Goal: Information Seeking & Learning: Learn about a topic

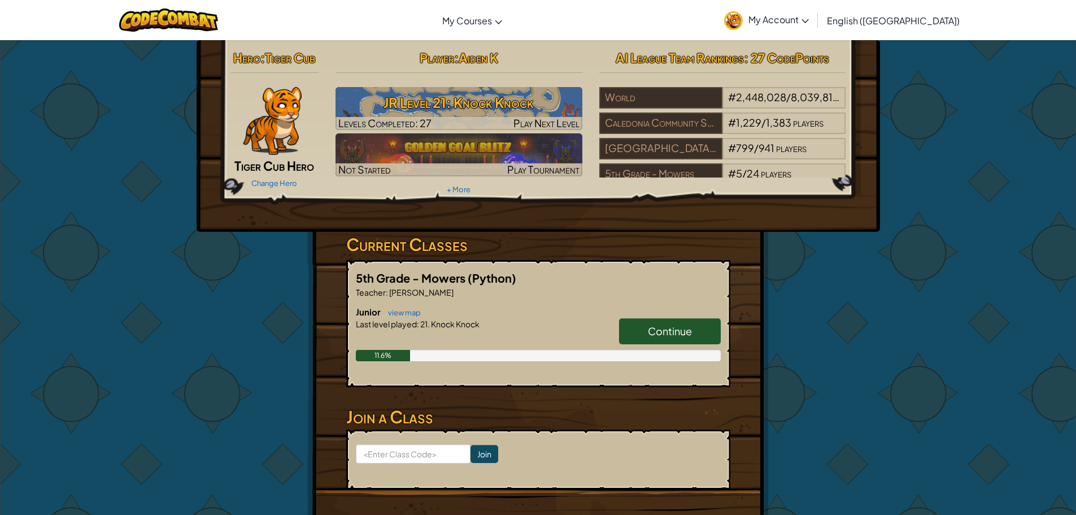
click at [662, 327] on span "Continue" at bounding box center [670, 330] width 44 height 13
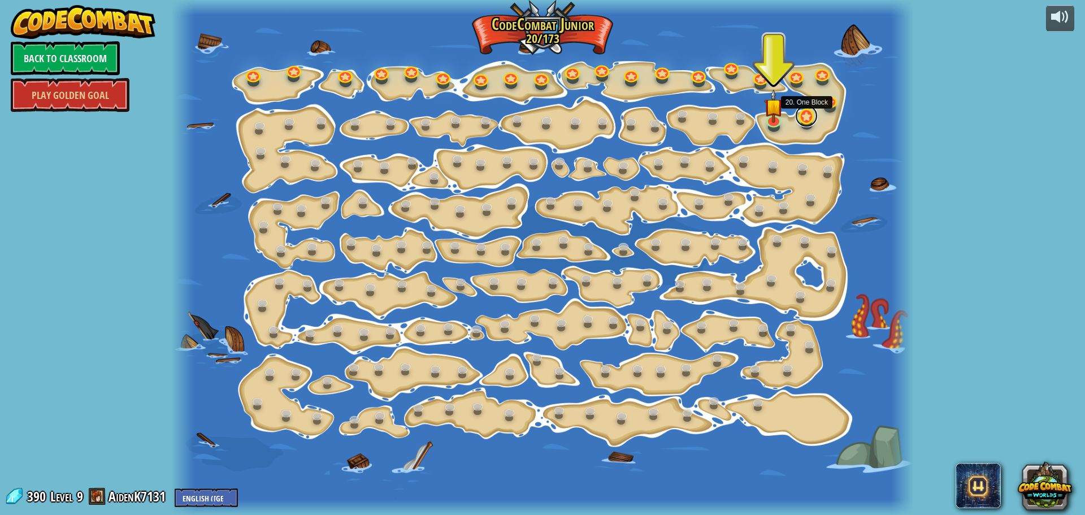
click at [808, 121] on link at bounding box center [806, 116] width 23 height 23
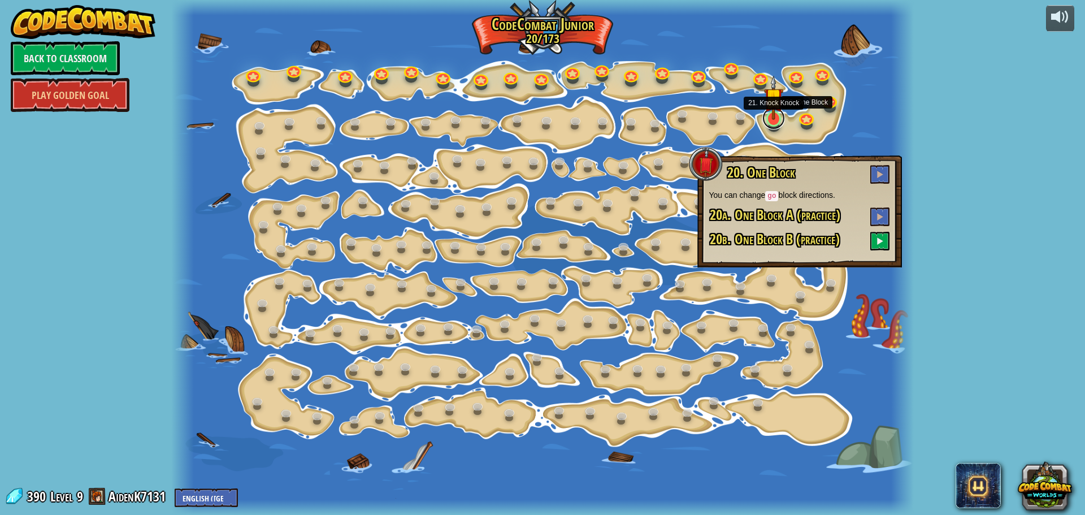
click at [773, 127] on div "15. Step Change Change step arguments. 15a. Step Change A (practice) 15b. Step …" at bounding box center [542, 257] width 742 height 515
click at [772, 119] on img at bounding box center [773, 97] width 19 height 45
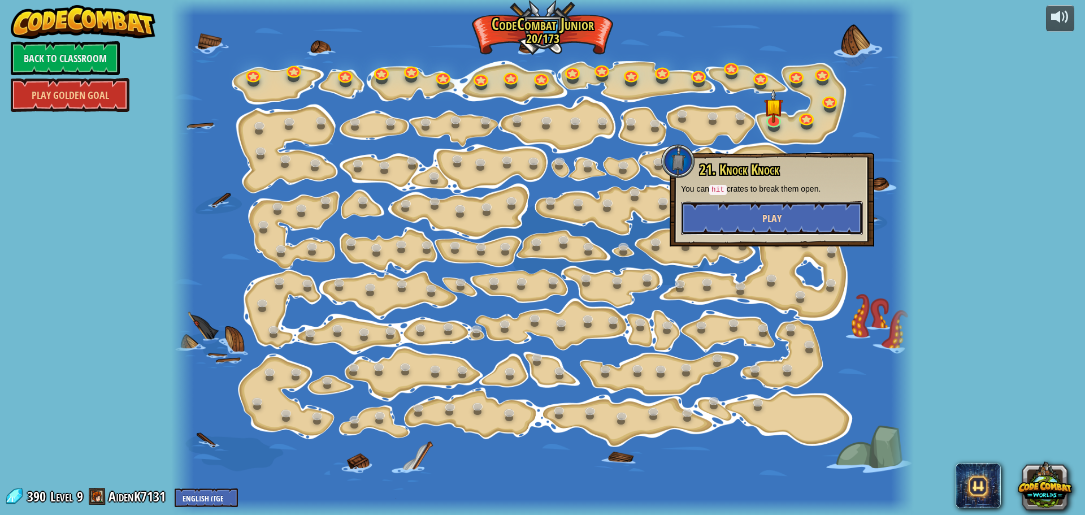
click at [751, 201] on button "Play" at bounding box center [772, 218] width 182 height 34
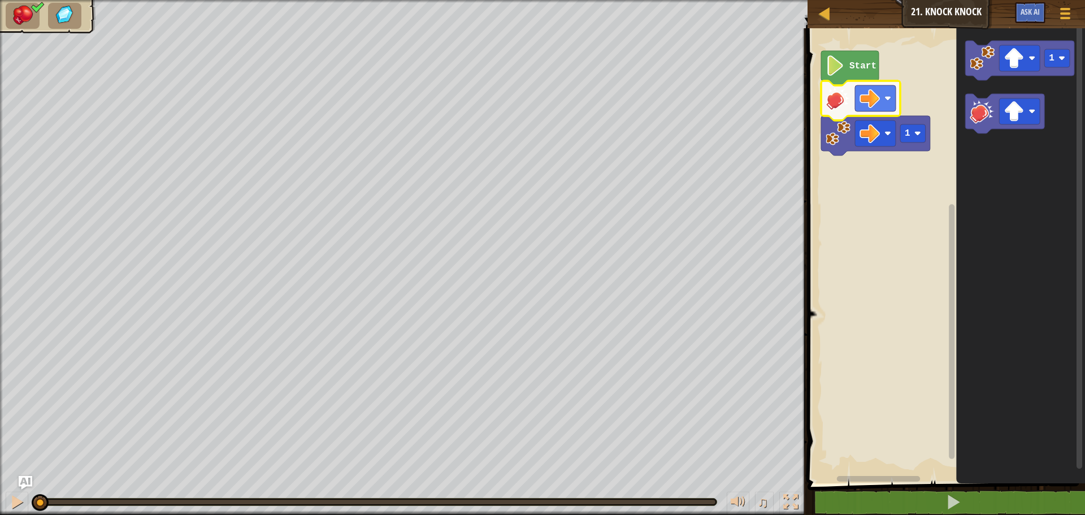
click at [838, 108] on image "Blockly Workspace" at bounding box center [837, 98] width 25 height 25
click at [855, 66] on text "Start" at bounding box center [862, 66] width 27 height 10
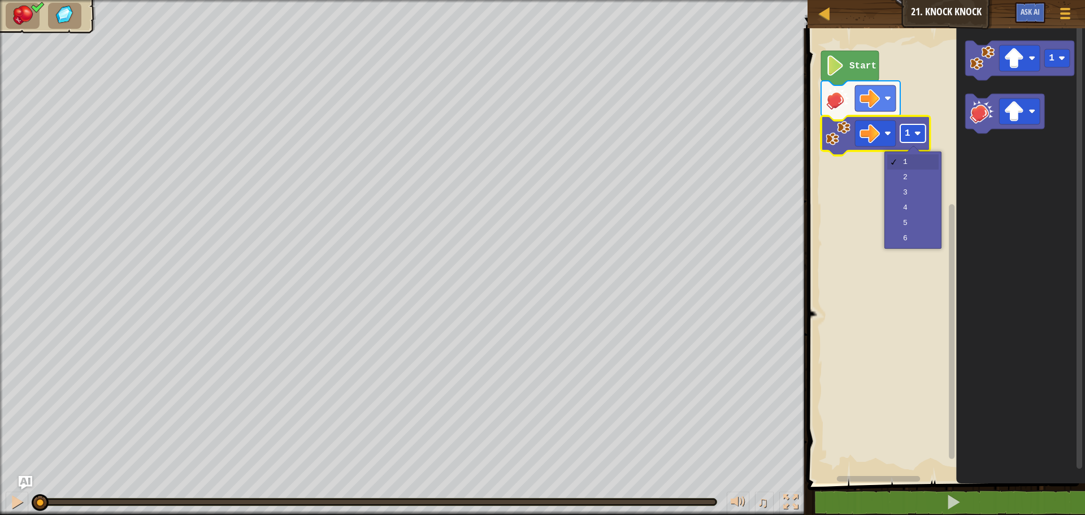
click at [911, 138] on rect "Blockly Workspace" at bounding box center [912, 133] width 25 height 18
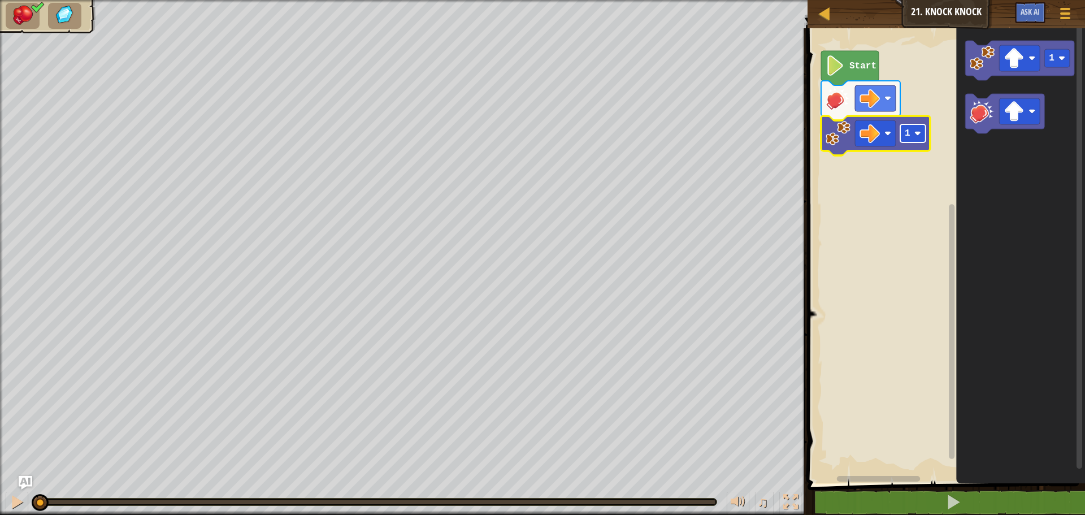
click at [911, 138] on rect "Blockly Workspace" at bounding box center [912, 133] width 25 height 18
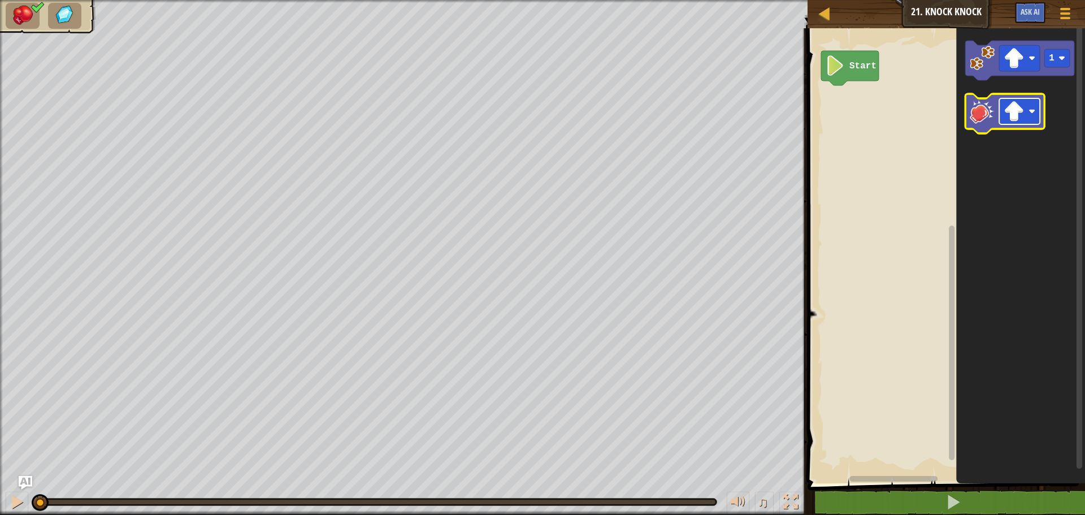
click at [1017, 116] on image "Blockly Workspace" at bounding box center [1013, 111] width 20 height 20
click at [985, 120] on image "Blockly Workspace" at bounding box center [981, 111] width 25 height 25
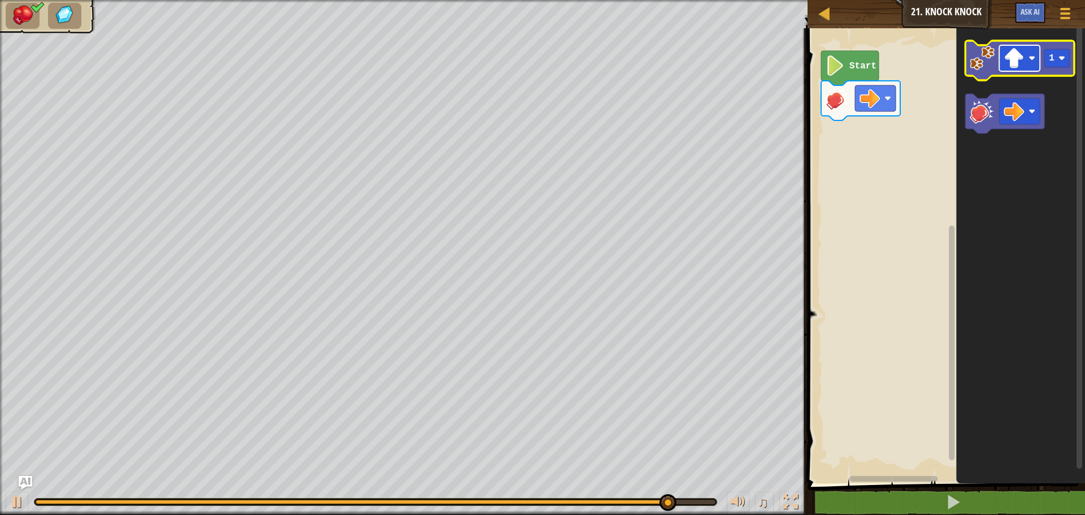
click at [1008, 60] on image "Blockly Workspace" at bounding box center [1013, 58] width 20 height 20
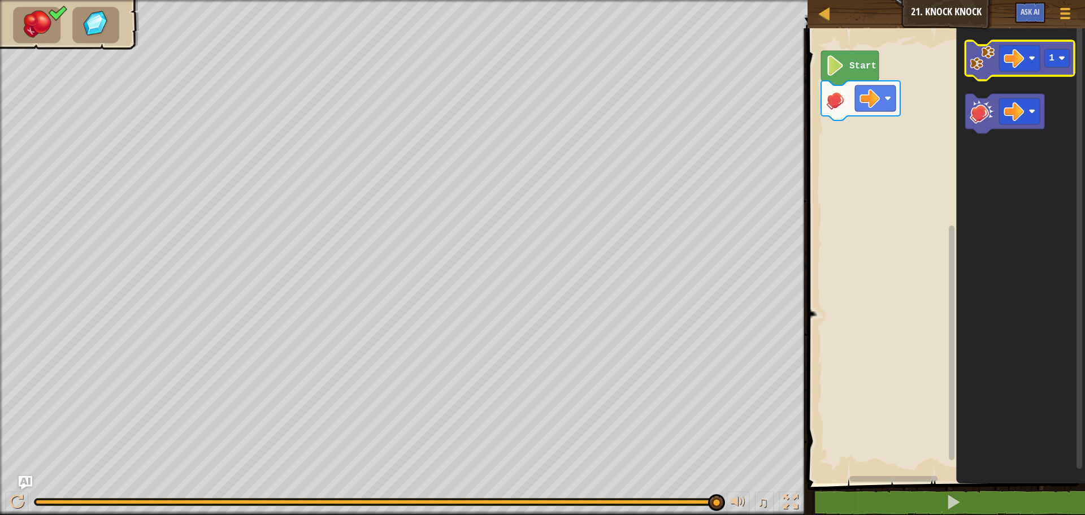
click at [980, 56] on image "Blockly Workspace" at bounding box center [981, 58] width 25 height 25
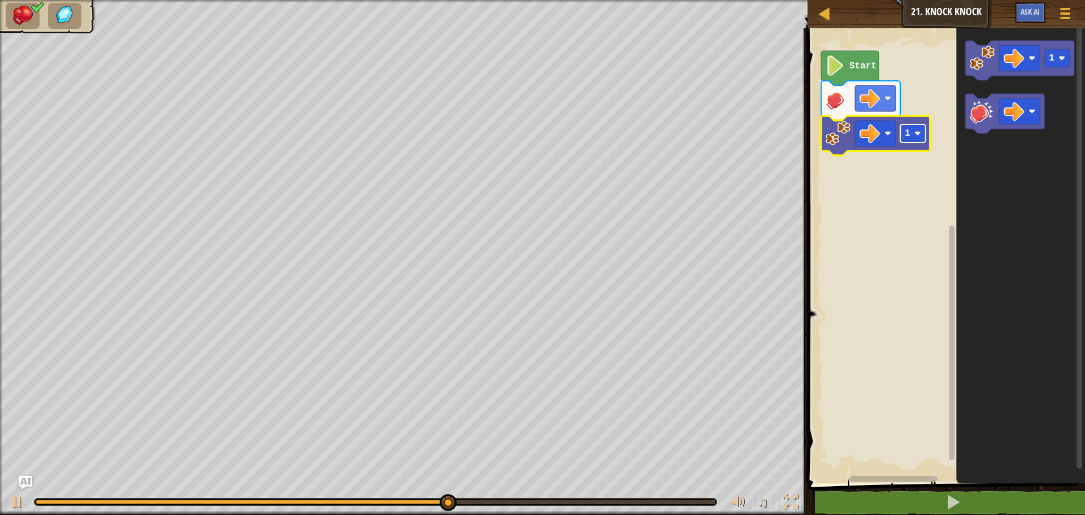
click at [918, 132] on image "Blockly Workspace" at bounding box center [917, 133] width 7 height 7
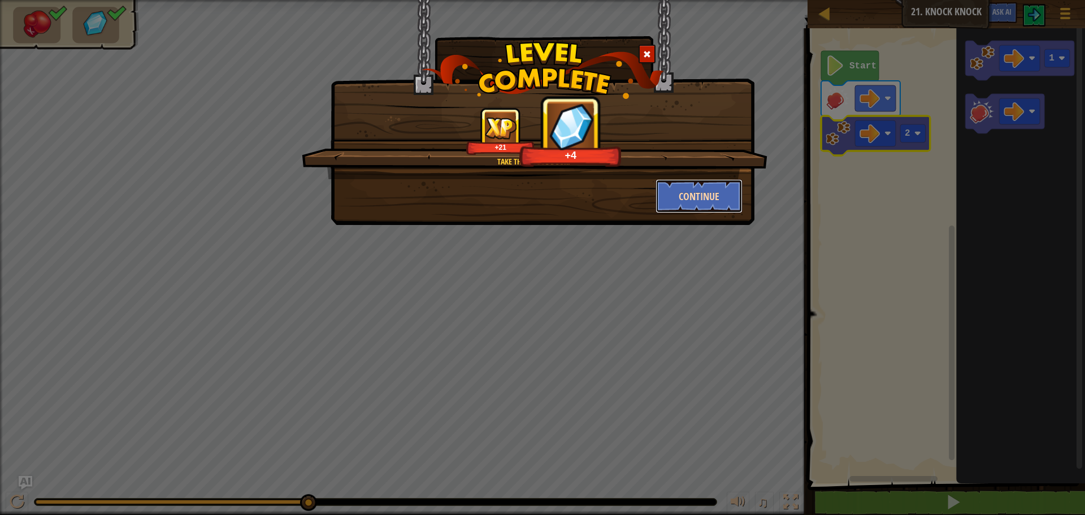
click at [704, 190] on button "Continue" at bounding box center [699, 196] width 88 height 34
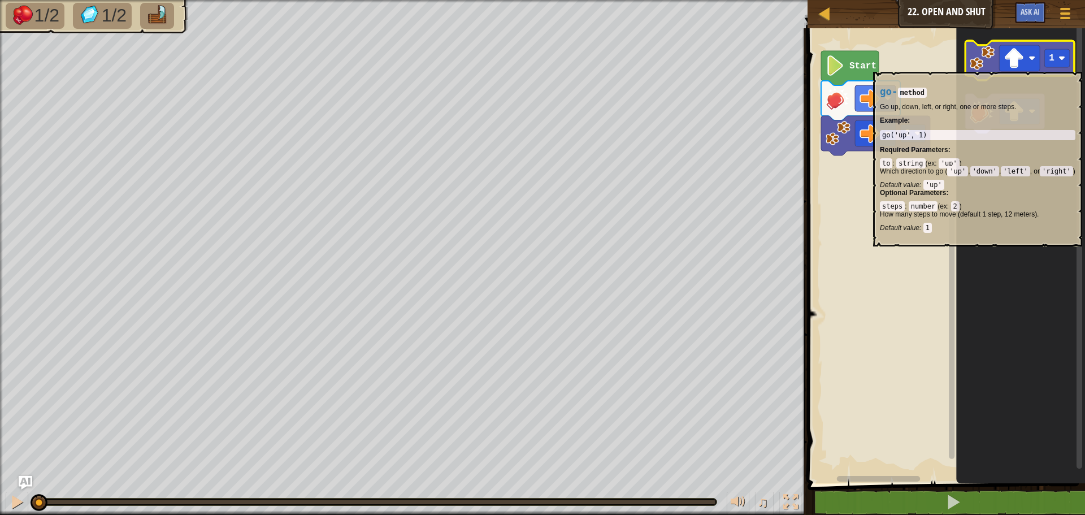
click at [988, 66] on image "Blockly Workspace" at bounding box center [981, 58] width 25 height 25
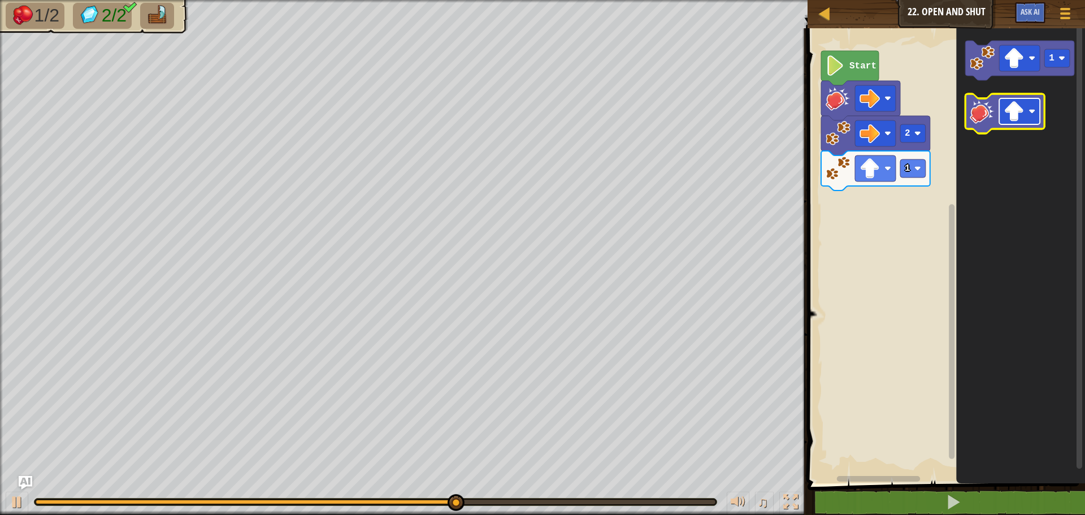
click at [1025, 120] on rect "Blockly Workspace" at bounding box center [1019, 111] width 41 height 26
click at [988, 107] on image "Blockly Workspace" at bounding box center [981, 111] width 25 height 25
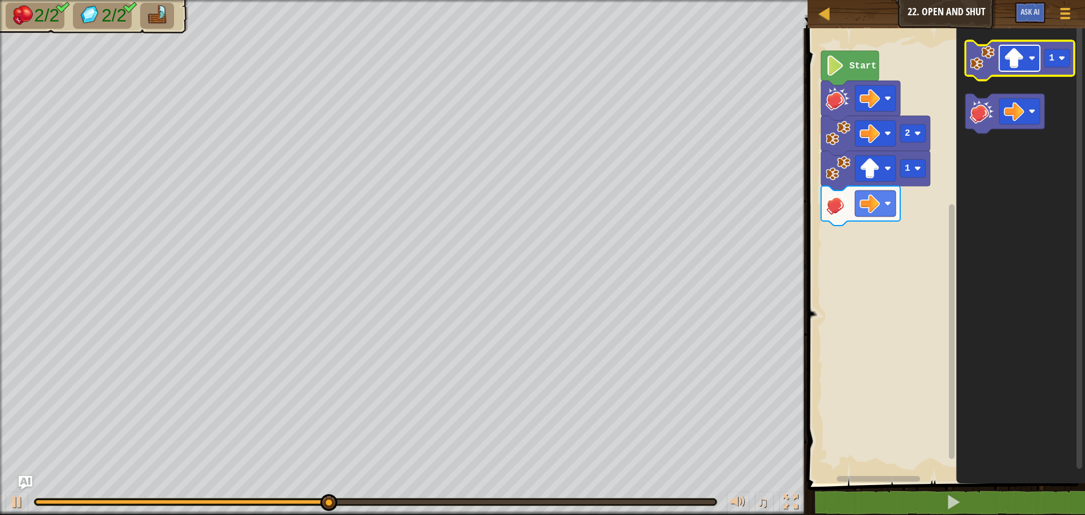
click at [1024, 51] on rect "Blockly Workspace" at bounding box center [1019, 58] width 41 height 26
click at [1059, 63] on rect "Blockly Workspace" at bounding box center [1056, 58] width 25 height 18
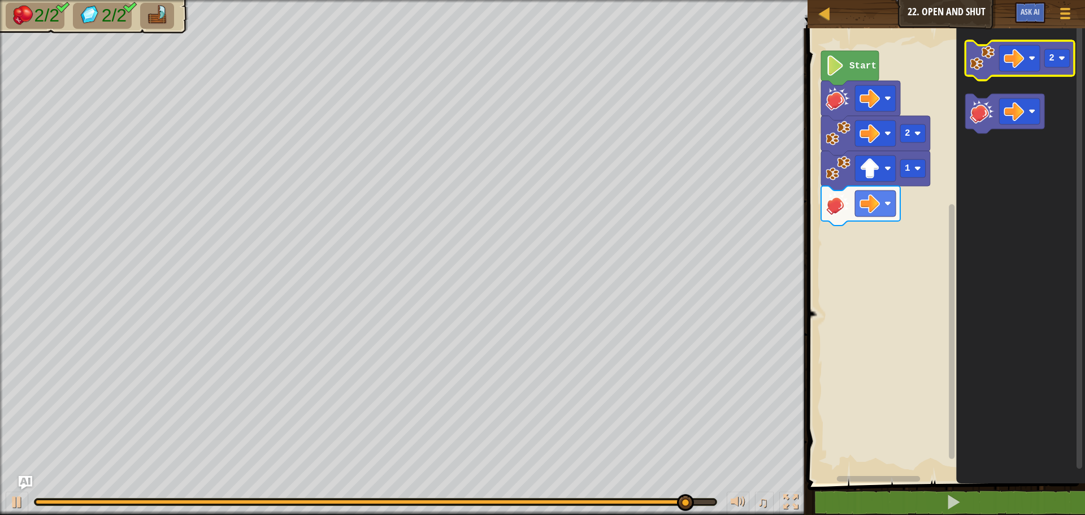
click at [983, 60] on image "Blockly Workspace" at bounding box center [981, 58] width 25 height 25
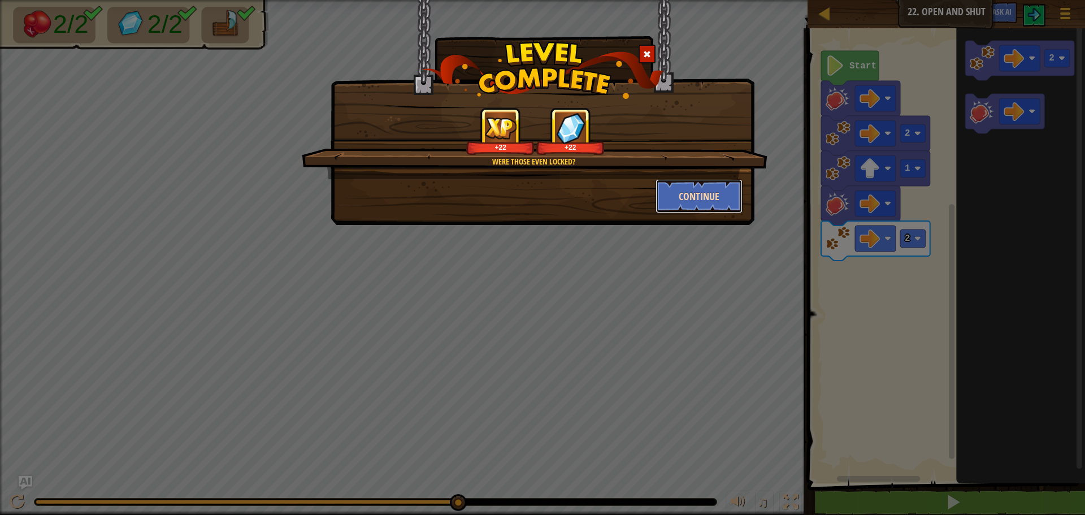
click at [699, 187] on button "Continue" at bounding box center [699, 196] width 88 height 34
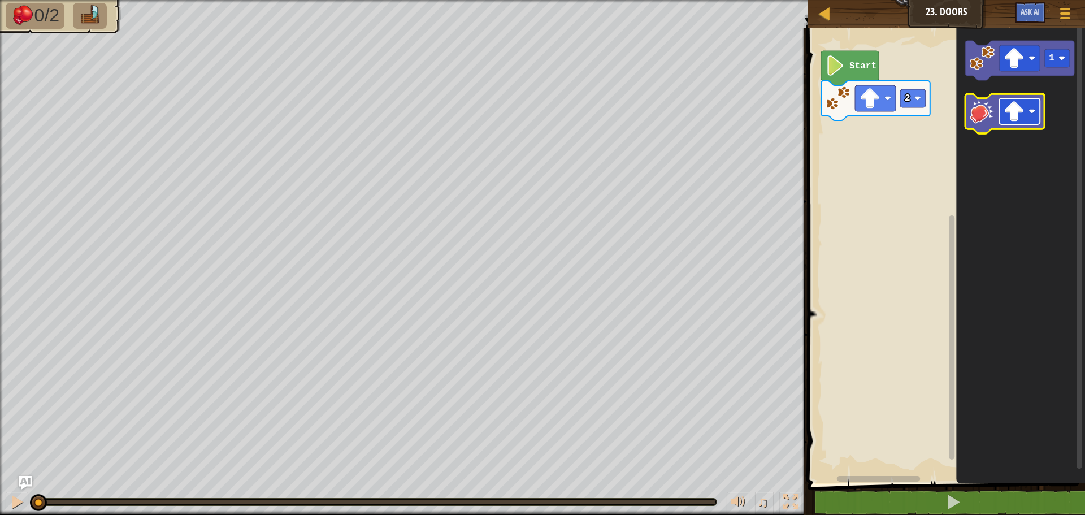
click at [1027, 102] on rect "Blockly Workspace" at bounding box center [1019, 111] width 41 height 26
click at [986, 118] on image "Blockly Workspace" at bounding box center [981, 111] width 25 height 25
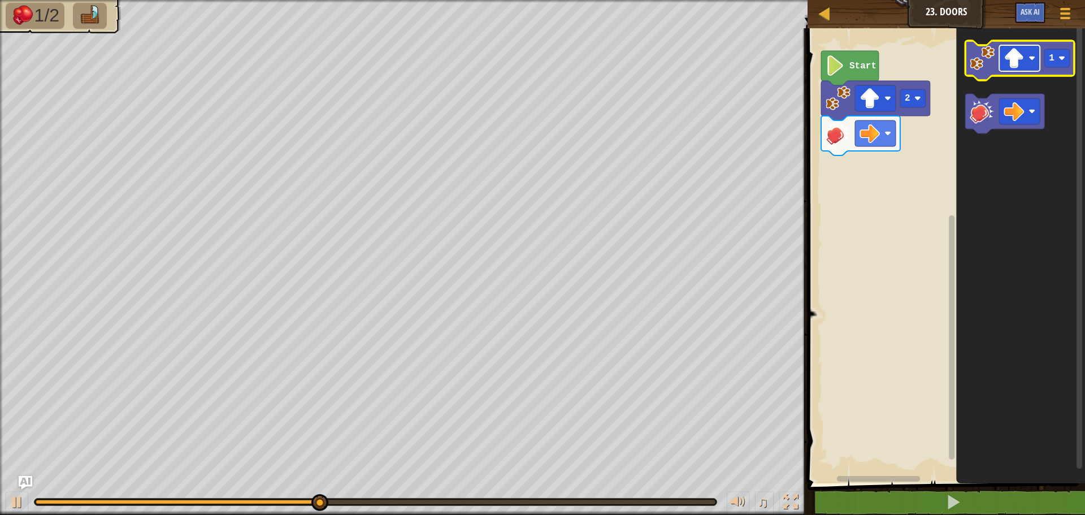
click at [1015, 59] on image "Blockly Workspace" at bounding box center [1013, 58] width 20 height 20
click at [982, 57] on image "Blockly Workspace" at bounding box center [981, 58] width 25 height 25
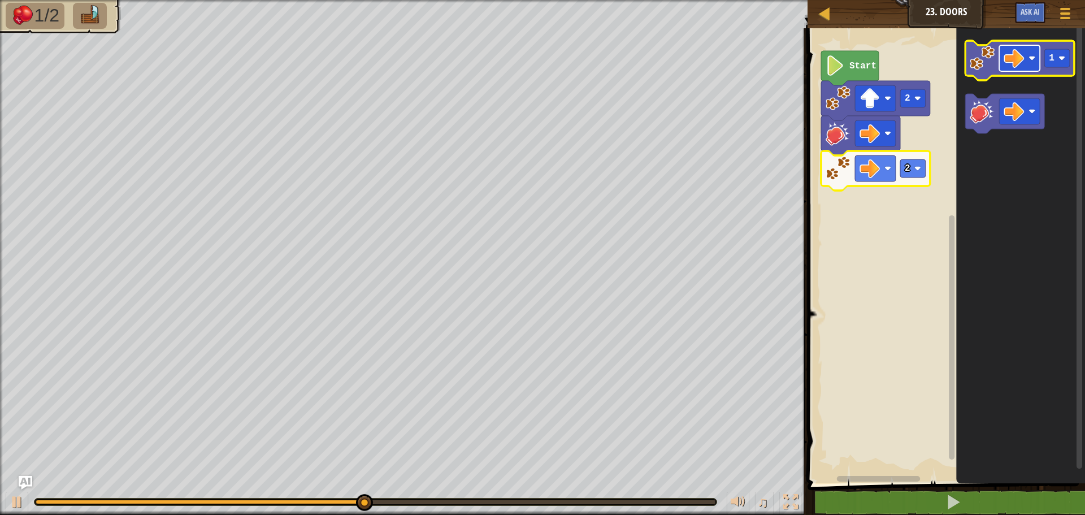
click at [1027, 66] on rect "Blockly Workspace" at bounding box center [1019, 58] width 41 height 26
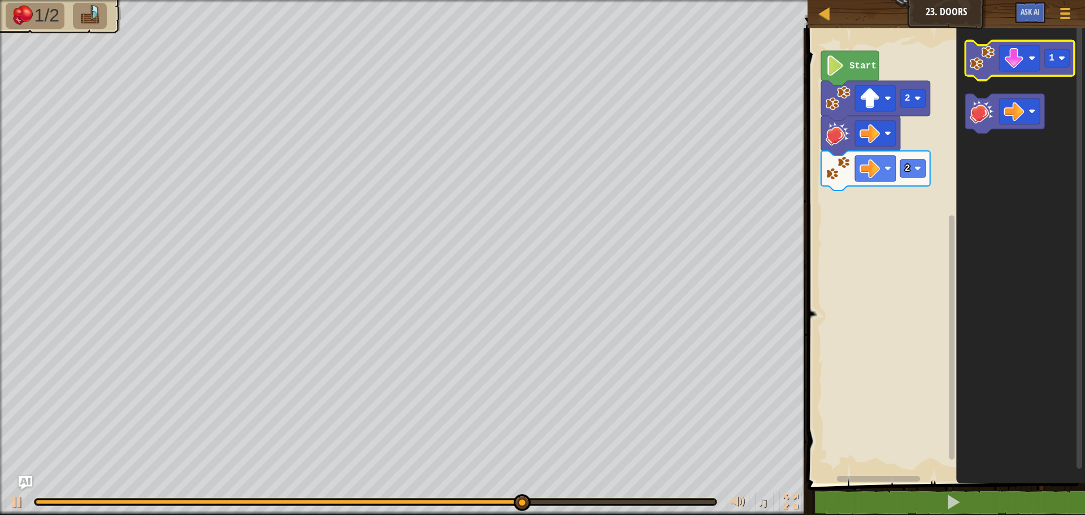
click at [984, 55] on image "Blockly Workspace" at bounding box center [981, 58] width 25 height 25
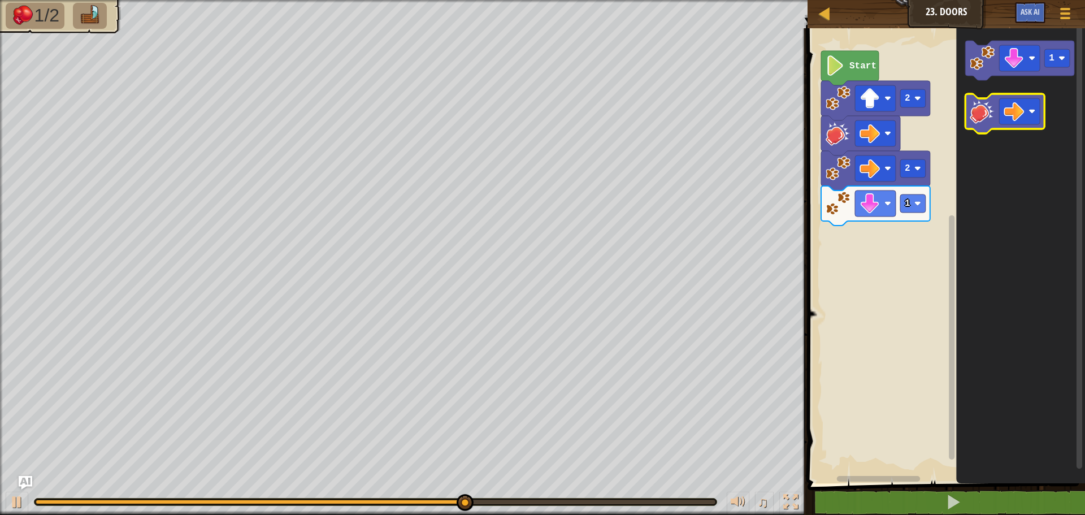
click at [984, 124] on icon "Blockly Workspace" at bounding box center [1004, 114] width 79 height 40
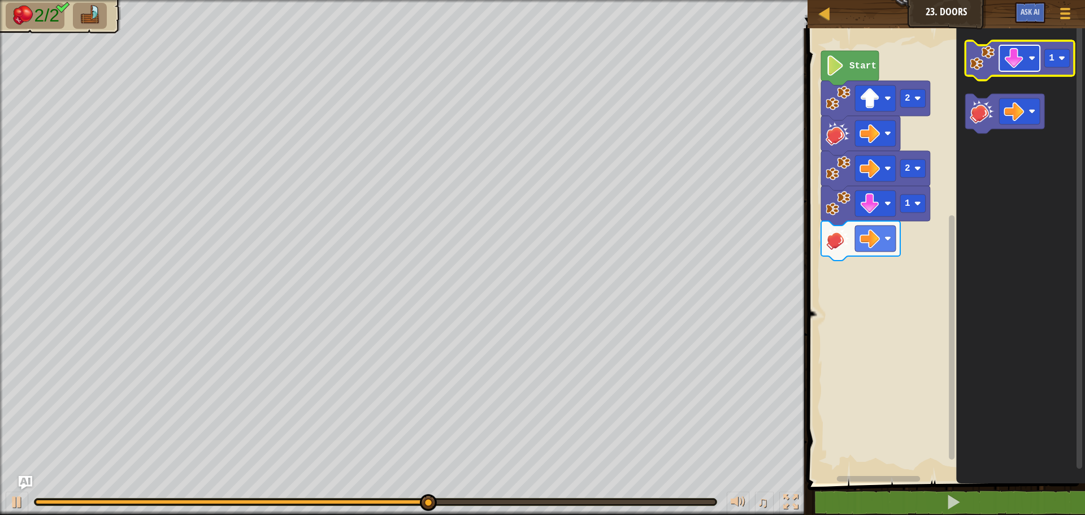
click at [1021, 53] on image "Blockly Workspace" at bounding box center [1013, 58] width 20 height 20
click at [1059, 59] on image "Blockly Workspace" at bounding box center [1061, 58] width 7 height 7
click at [985, 64] on image "Blockly Workspace" at bounding box center [981, 58] width 25 height 25
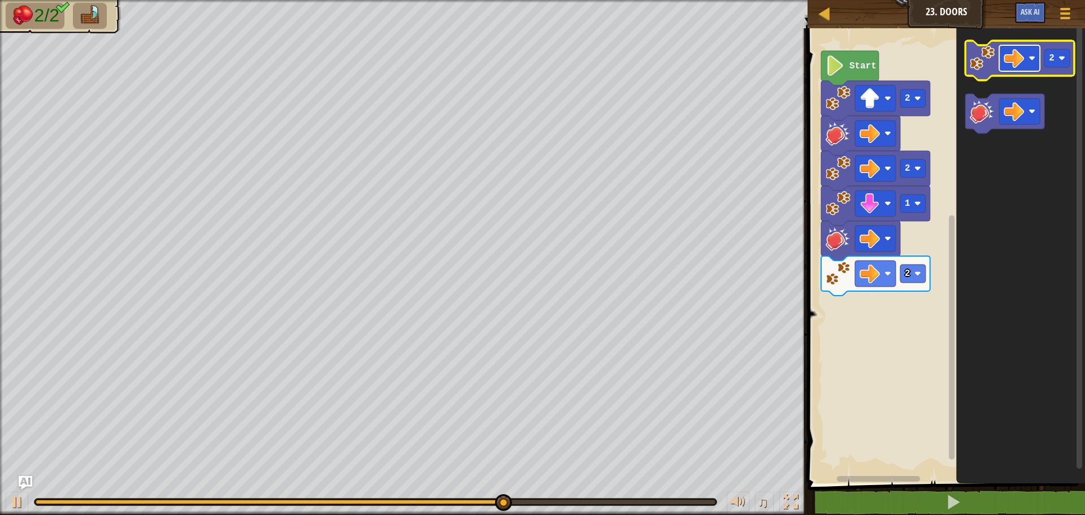
click at [1033, 54] on rect "Blockly Workspace" at bounding box center [1019, 58] width 41 height 26
click at [1054, 52] on rect "Blockly Workspace" at bounding box center [1056, 58] width 25 height 18
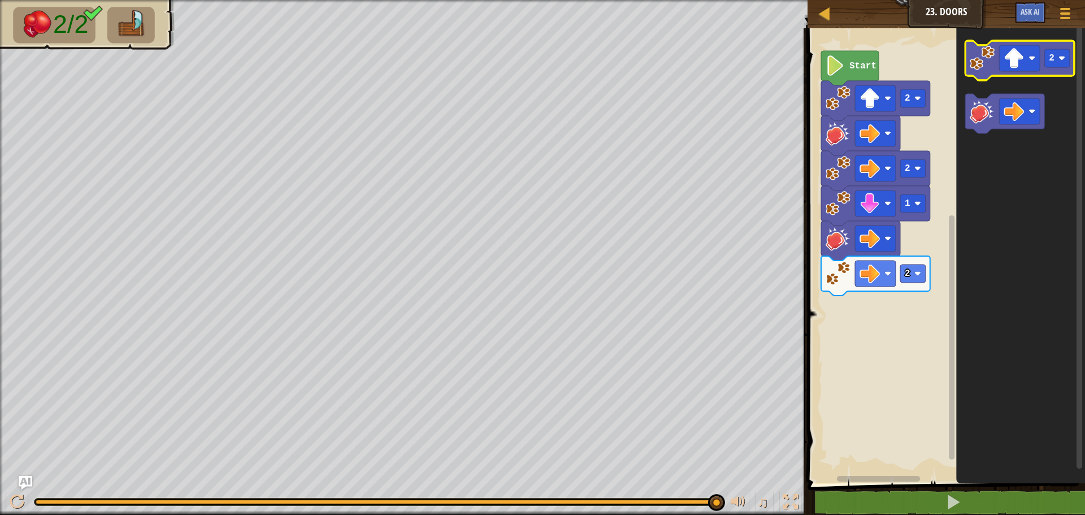
click at [984, 64] on image "Blockly Workspace" at bounding box center [981, 58] width 25 height 25
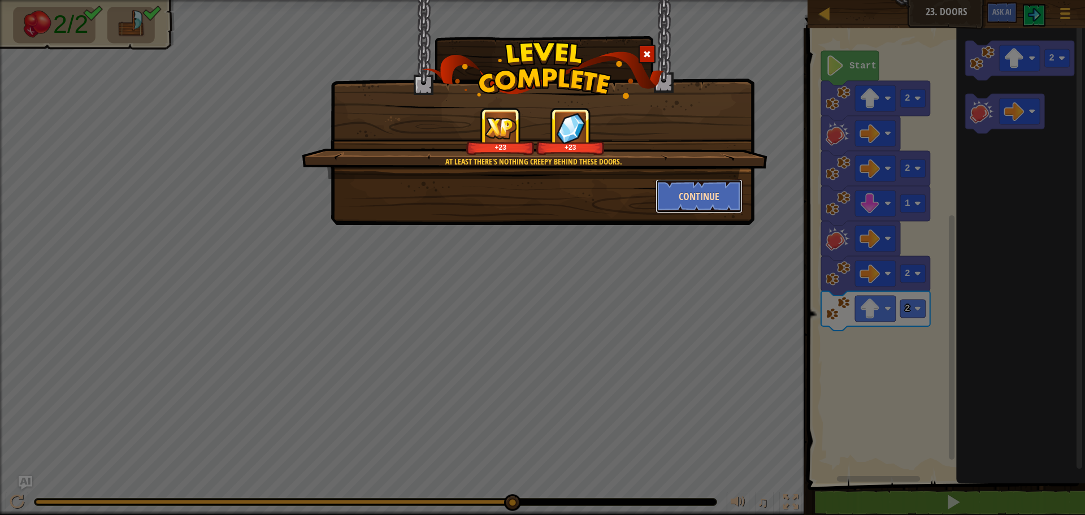
click at [712, 197] on button "Continue" at bounding box center [699, 196] width 88 height 34
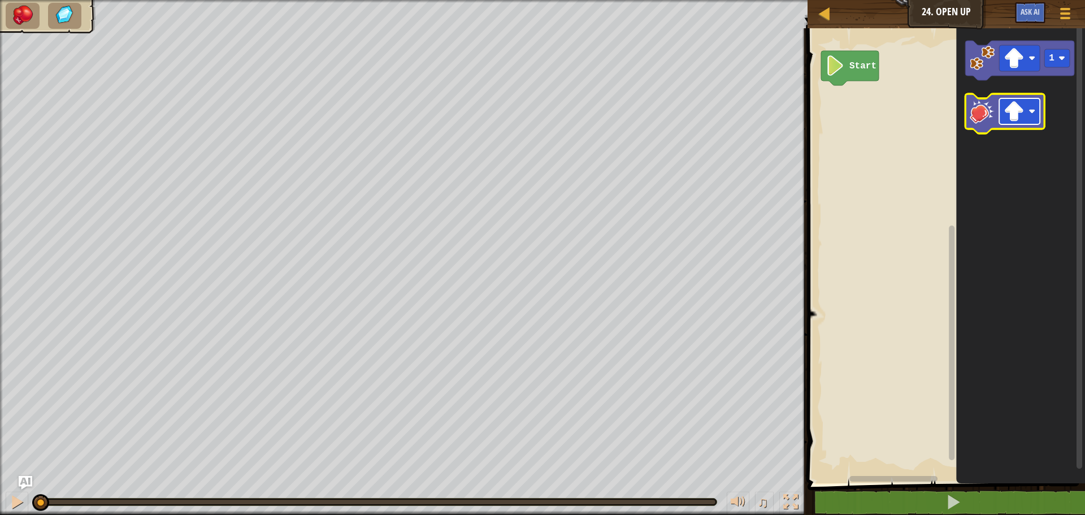
click at [1016, 110] on image "Blockly Workspace" at bounding box center [1013, 111] width 20 height 20
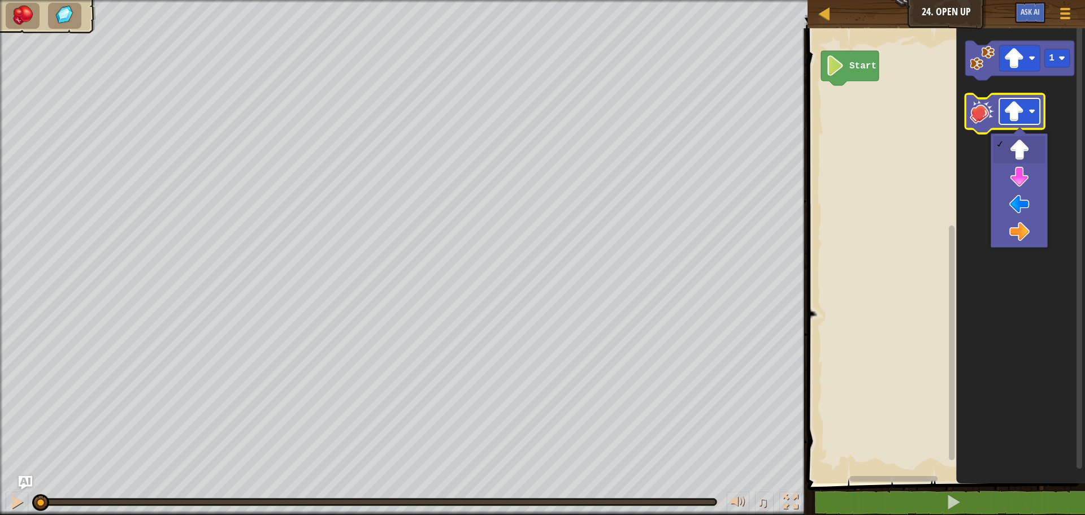
click at [1016, 110] on image "Blockly Workspace" at bounding box center [1013, 111] width 20 height 20
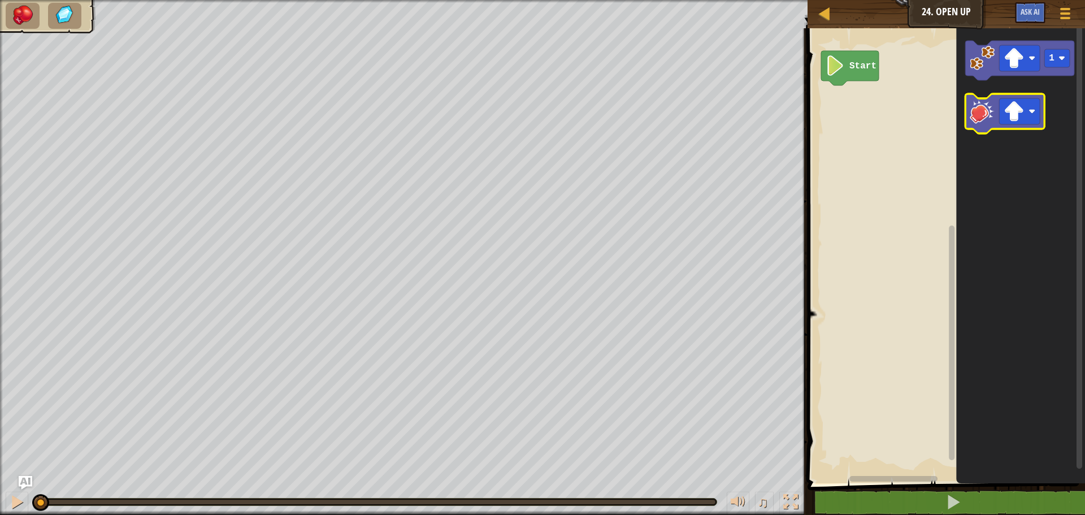
click at [982, 110] on image "Blockly Workspace" at bounding box center [981, 111] width 25 height 25
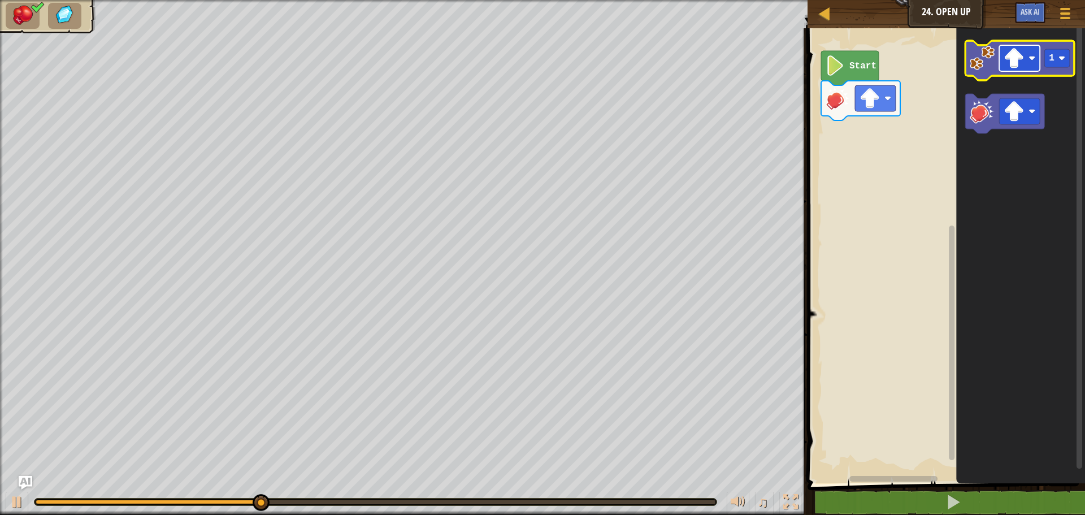
click at [1013, 67] on image "Blockly Workspace" at bounding box center [1013, 58] width 20 height 20
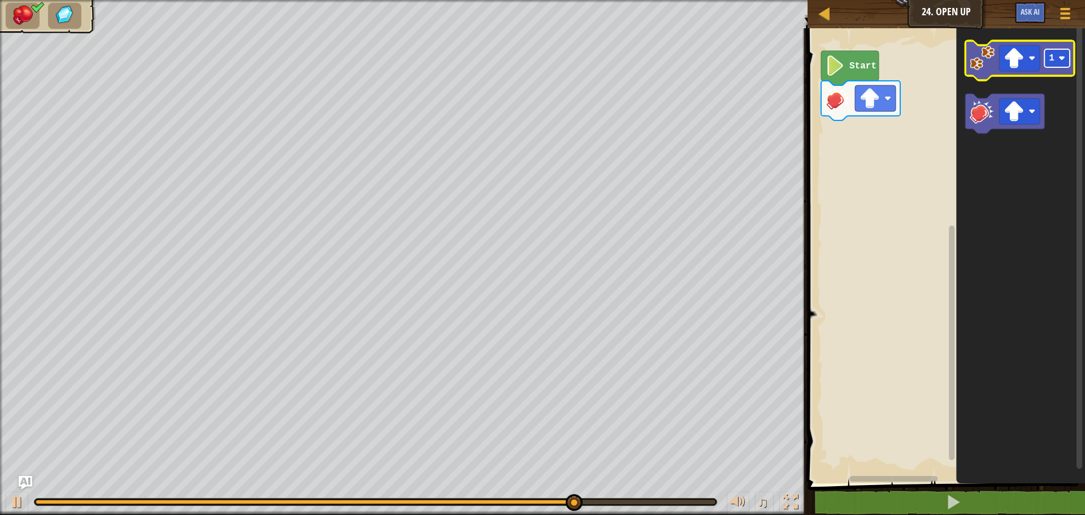
click at [1053, 65] on rect "Blockly Workspace" at bounding box center [1056, 58] width 25 height 18
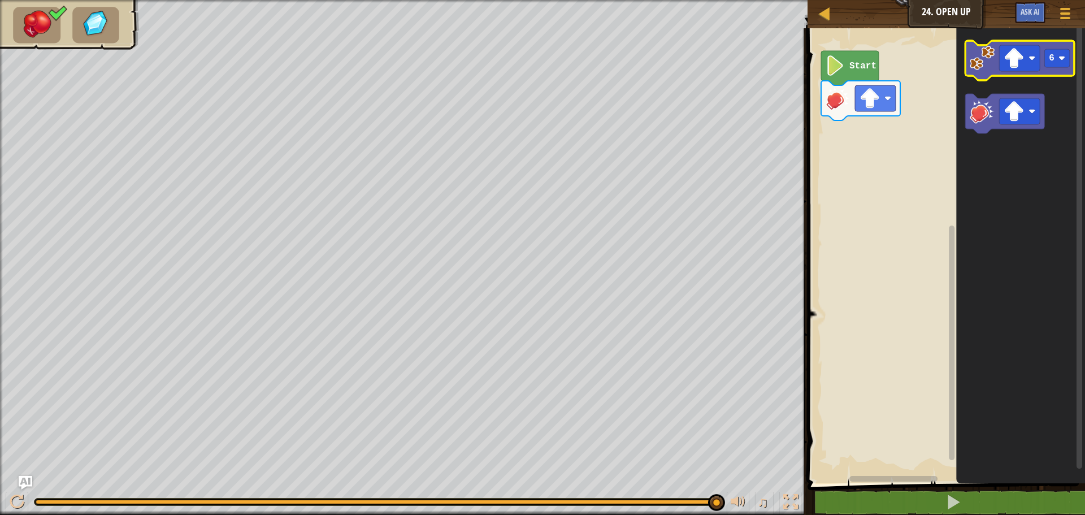
click at [982, 51] on image "Blockly Workspace" at bounding box center [981, 58] width 25 height 25
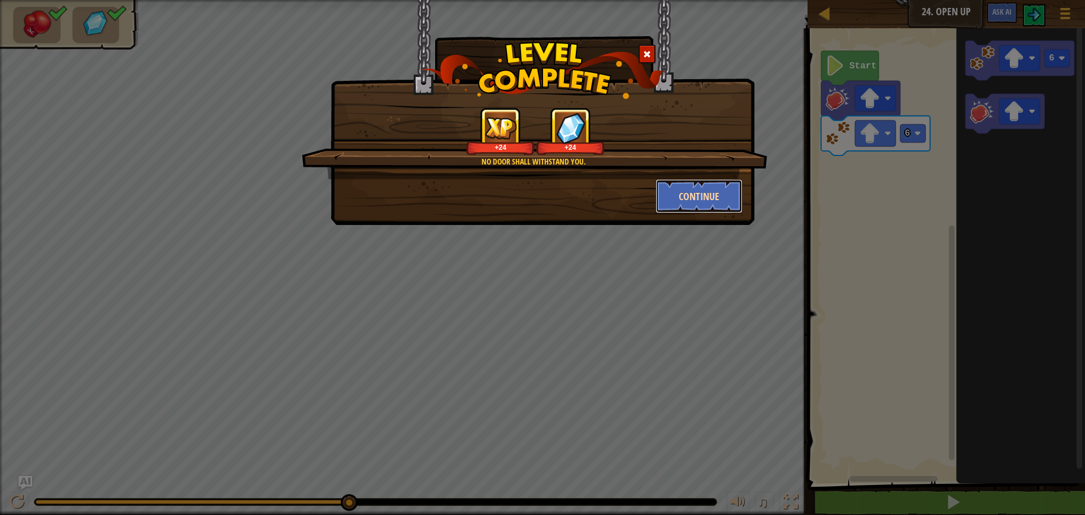
click at [705, 195] on button "Continue" at bounding box center [699, 196] width 88 height 34
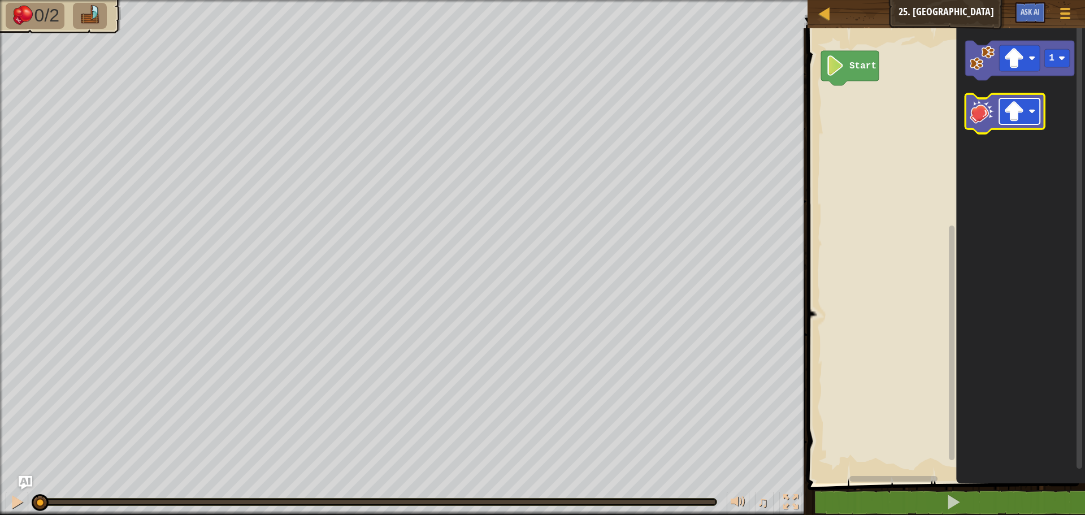
click at [1006, 115] on image "Blockly Workspace" at bounding box center [1013, 111] width 20 height 20
click at [985, 118] on image "Blockly Workspace" at bounding box center [981, 111] width 25 height 25
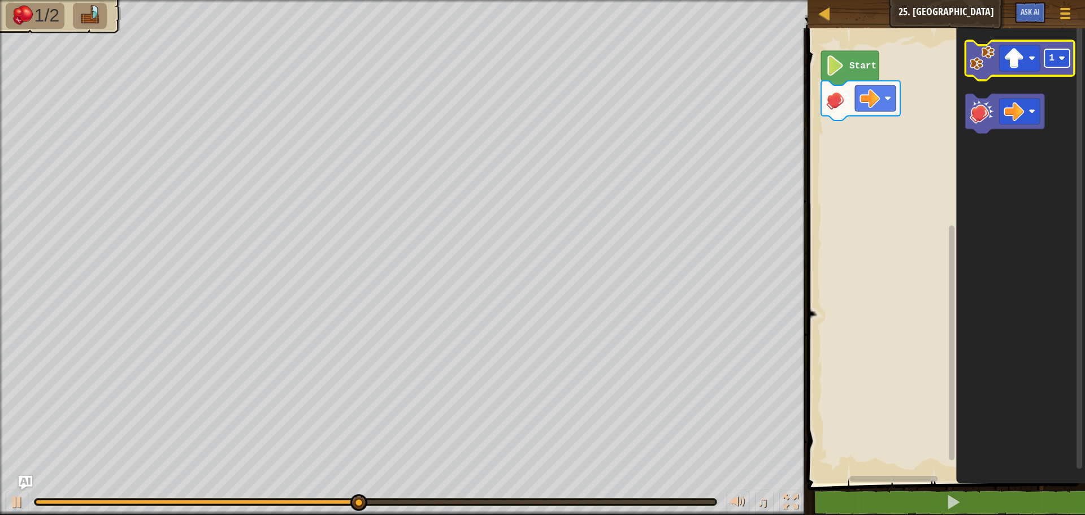
click at [1052, 64] on rect "Blockly Workspace" at bounding box center [1056, 58] width 25 height 18
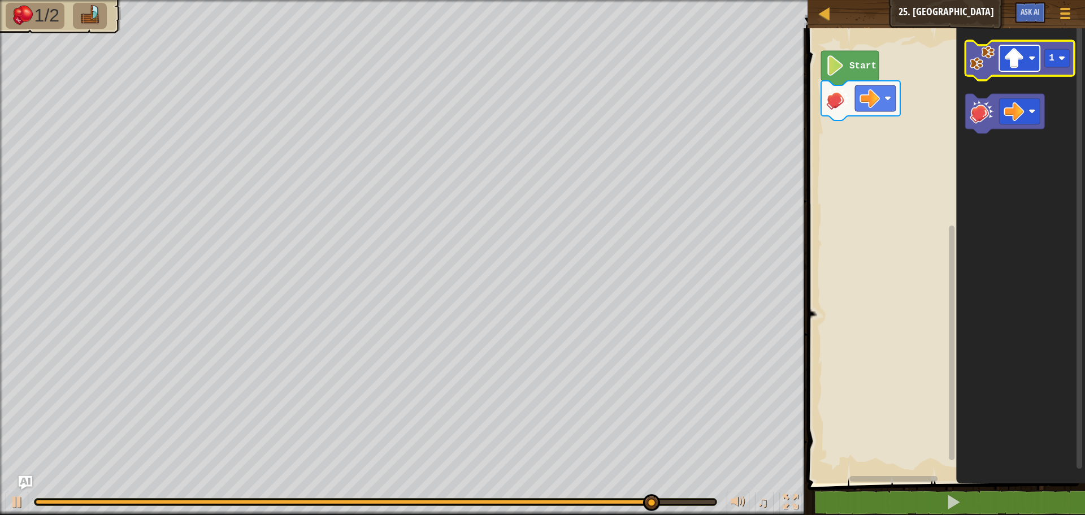
click at [1014, 60] on image "Blockly Workspace" at bounding box center [1013, 58] width 20 height 20
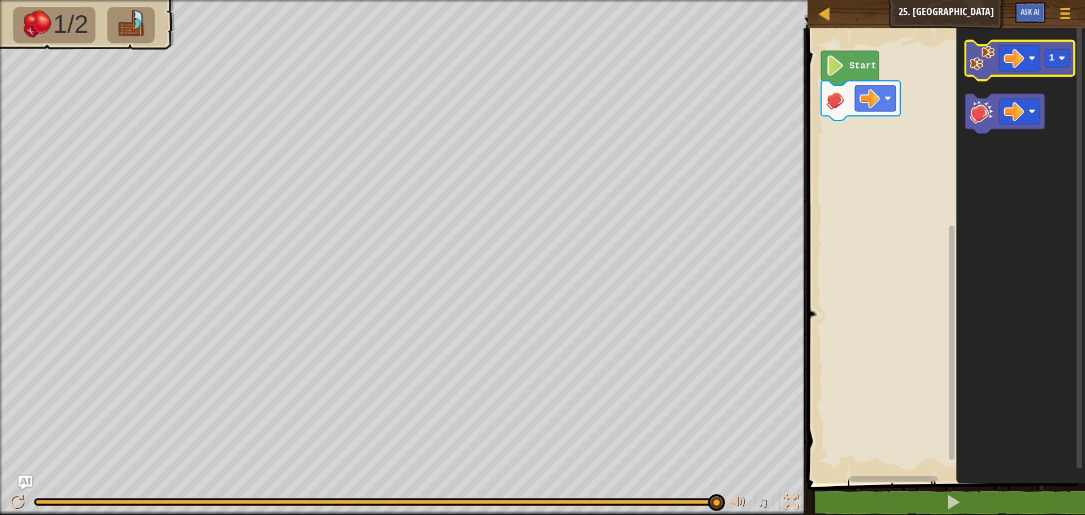
click at [984, 55] on image "Blockly Workspace" at bounding box center [981, 58] width 25 height 25
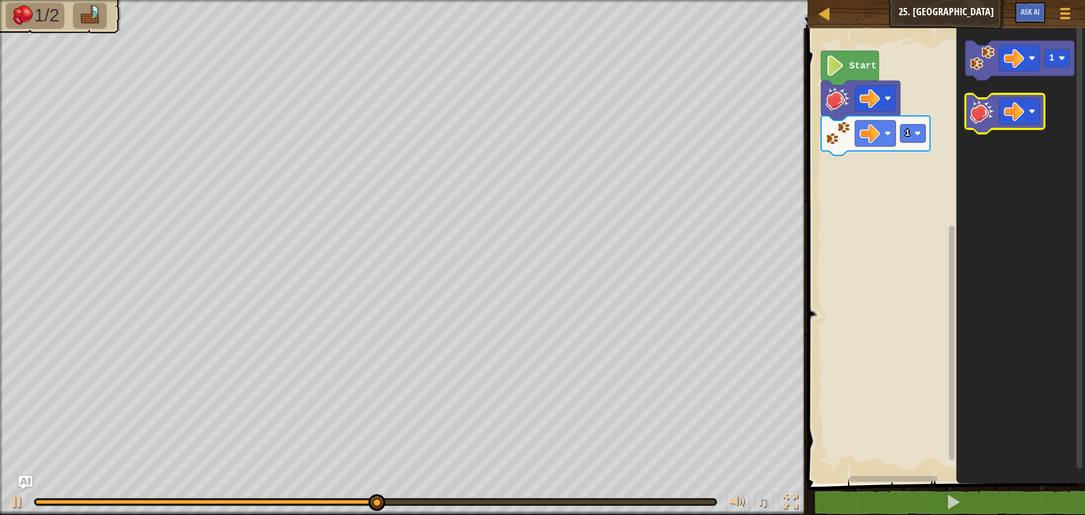
click at [990, 115] on image "Blockly Workspace" at bounding box center [981, 111] width 25 height 25
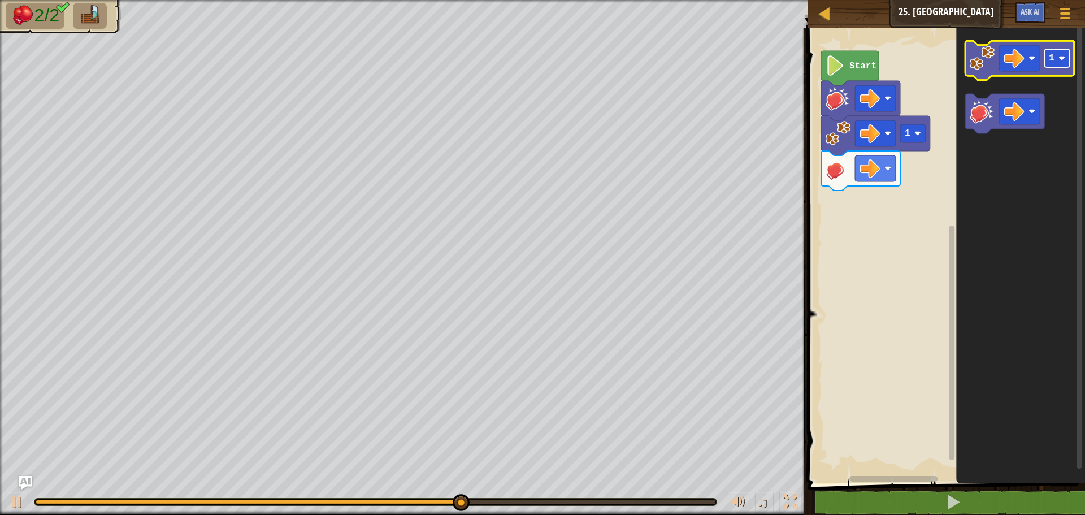
click at [1053, 60] on text "1" at bounding box center [1052, 58] width 6 height 10
click at [982, 60] on image "Blockly Workspace" at bounding box center [981, 58] width 25 height 25
